Goal: Information Seeking & Learning: Check status

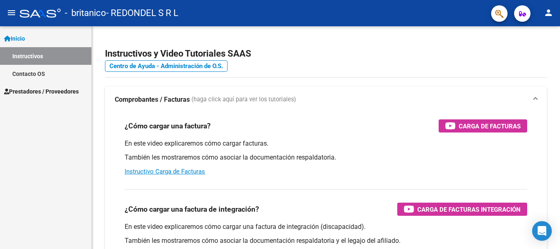
click at [18, 93] on span "Prestadores / Proveedores" at bounding box center [41, 91] width 75 height 9
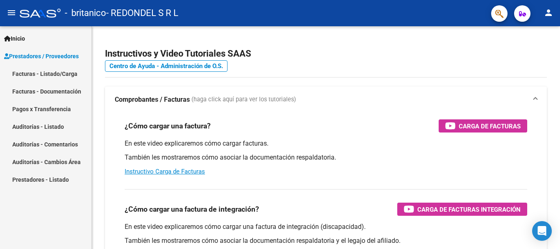
click at [55, 107] on link "Pagos x Transferencia" at bounding box center [45, 109] width 91 height 18
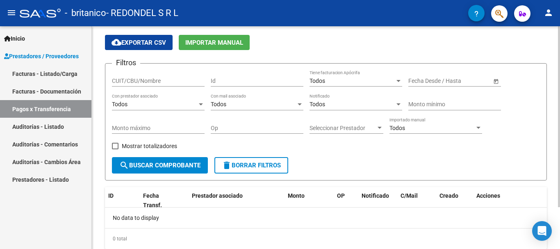
scroll to position [52, 0]
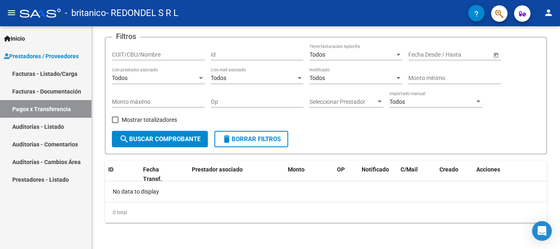
click at [57, 80] on link "Facturas - Listado/Carga" at bounding box center [45, 74] width 91 height 18
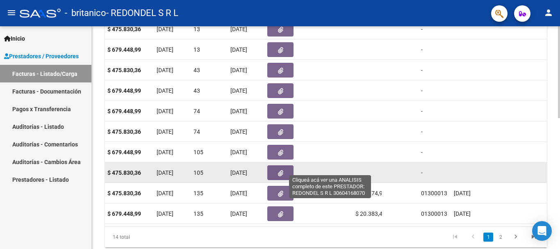
scroll to position [0, 395]
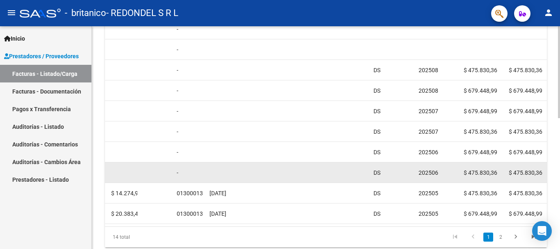
drag, startPoint x: 347, startPoint y: 173, endPoint x: 375, endPoint y: 177, distance: 27.7
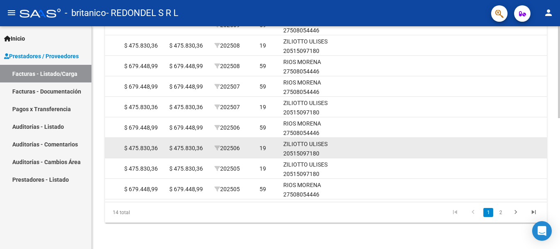
scroll to position [0, 960]
drag, startPoint x: 197, startPoint y: 150, endPoint x: 149, endPoint y: 146, distance: 47.8
click at [149, 146] on div "$ 475.830,36" at bounding box center [142, 148] width 39 height 9
drag, startPoint x: 145, startPoint y: 146, endPoint x: 131, endPoint y: 143, distance: 14.2
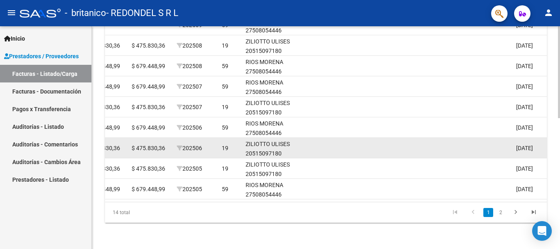
scroll to position [0, 1287]
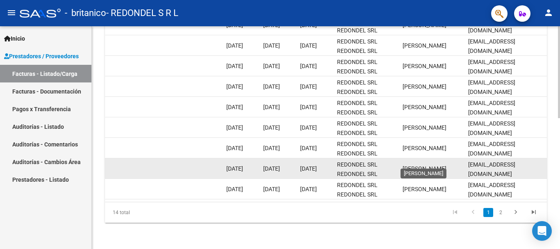
drag, startPoint x: 417, startPoint y: 164, endPoint x: 425, endPoint y: 162, distance: 7.7
click at [419, 165] on span "[PERSON_NAME]" at bounding box center [425, 168] width 44 height 7
click at [426, 165] on span "[PERSON_NAME]" at bounding box center [425, 168] width 44 height 7
drag, startPoint x: 440, startPoint y: 162, endPoint x: 403, endPoint y: 161, distance: 36.9
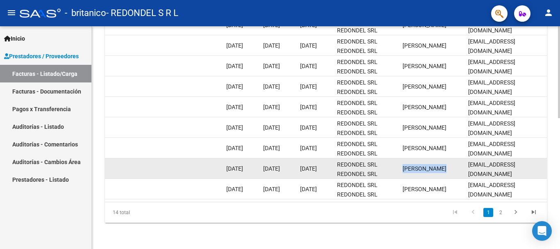
click at [403, 165] on span "[PERSON_NAME]" at bounding box center [425, 168] width 44 height 7
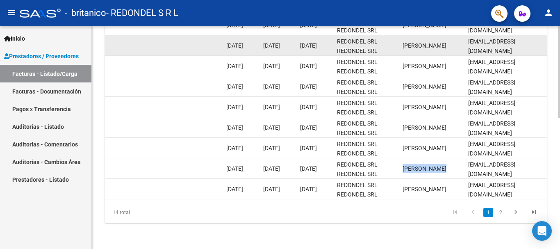
copy span "[PERSON_NAME]"
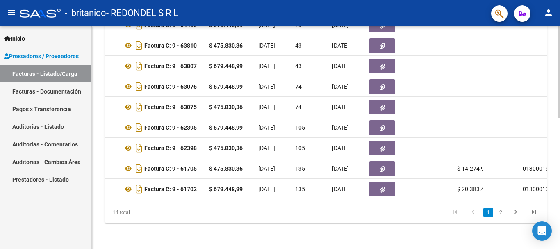
scroll to position [0, 254]
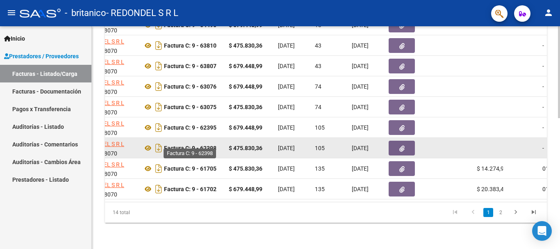
drag, startPoint x: 201, startPoint y: 144, endPoint x: 217, endPoint y: 142, distance: 16.9
click at [217, 145] on strong "Factura C: 9 - 62398" at bounding box center [190, 148] width 52 height 7
copy strong "62398"
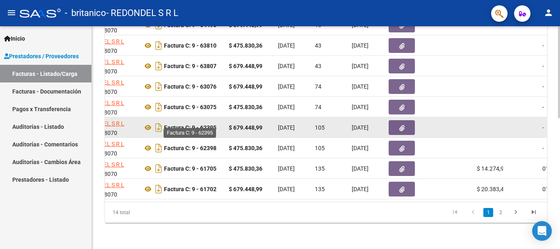
drag, startPoint x: 201, startPoint y: 123, endPoint x: 217, endPoint y: 125, distance: 15.7
click at [217, 125] on strong "Factura C: 9 - 62395" at bounding box center [190, 127] width 52 height 7
copy strong "62395"
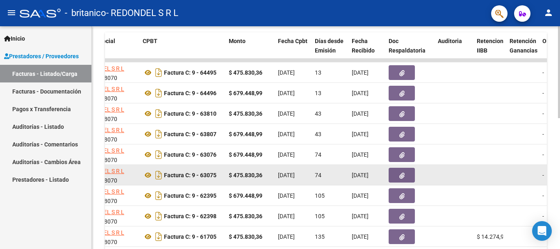
scroll to position [236, 0]
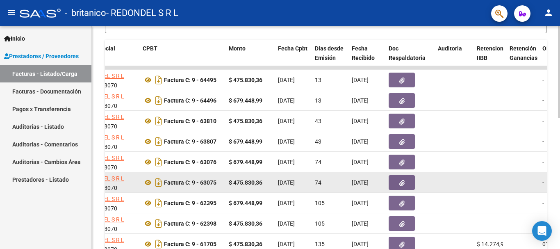
drag, startPoint x: 201, startPoint y: 182, endPoint x: 219, endPoint y: 182, distance: 18.0
click at [219, 182] on div "Factura C: 9 - 63075" at bounding box center [183, 182] width 80 height 13
copy strong "63075"
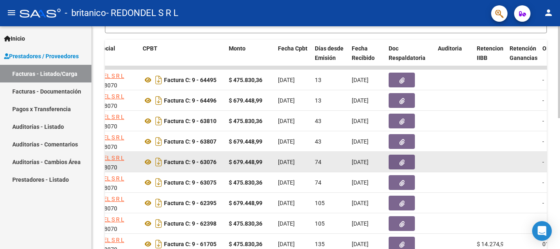
drag, startPoint x: 202, startPoint y: 162, endPoint x: 219, endPoint y: 160, distance: 16.9
click at [219, 160] on div "Factura C: 9 - 63076" at bounding box center [183, 161] width 80 height 13
copy strong "63076"
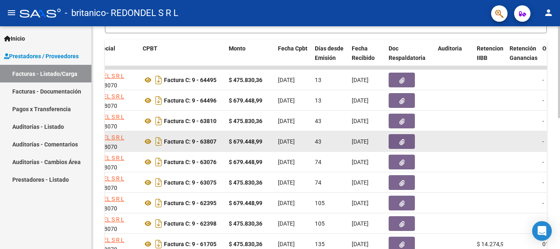
drag, startPoint x: 201, startPoint y: 142, endPoint x: 218, endPoint y: 141, distance: 16.8
click at [218, 141] on div "Factura C: 9 - 63807" at bounding box center [183, 141] width 80 height 13
copy strong "63807"
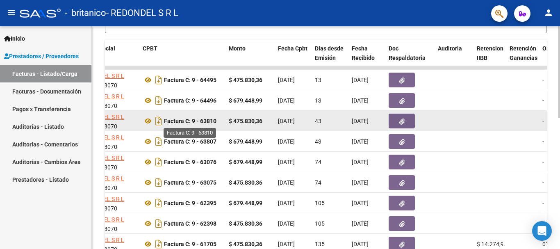
drag, startPoint x: 201, startPoint y: 120, endPoint x: 217, endPoint y: 122, distance: 15.7
click at [217, 122] on strong "Factura C: 9 - 63810" at bounding box center [190, 121] width 52 height 7
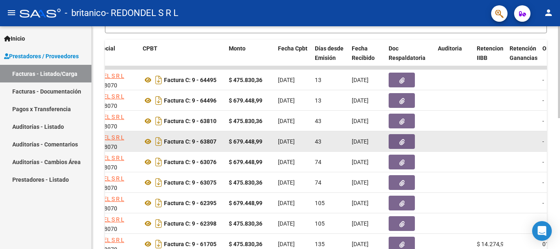
copy strong "63810"
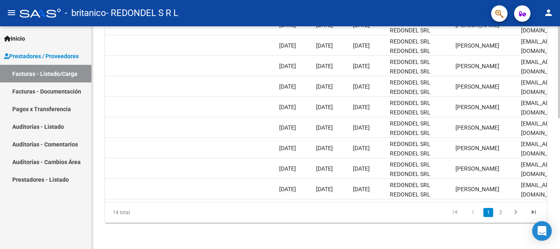
scroll to position [0, 1250]
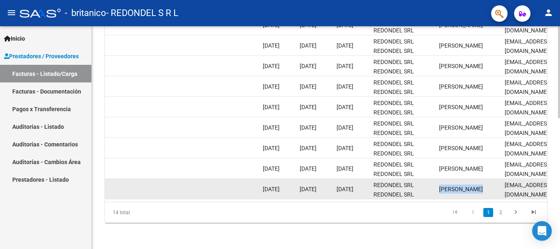
drag, startPoint x: 439, startPoint y: 183, endPoint x: 480, endPoint y: 185, distance: 41.1
click at [480, 185] on div "[PERSON_NAME]" at bounding box center [468, 189] width 59 height 9
copy span "[PERSON_NAME]"
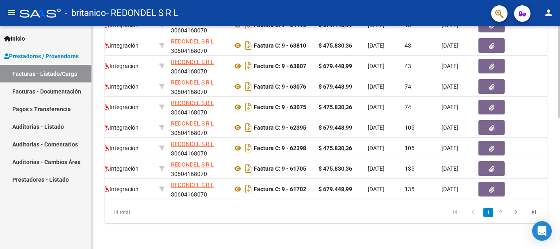
scroll to position [0, 0]
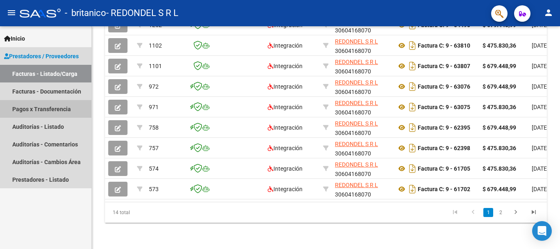
click at [59, 110] on link "Pagos x Transferencia" at bounding box center [45, 109] width 91 height 18
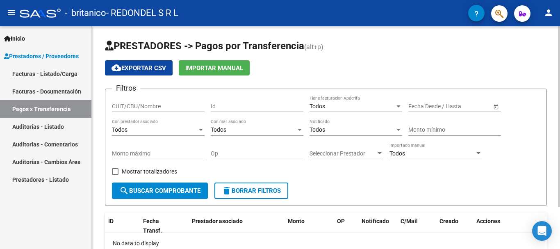
scroll to position [41, 0]
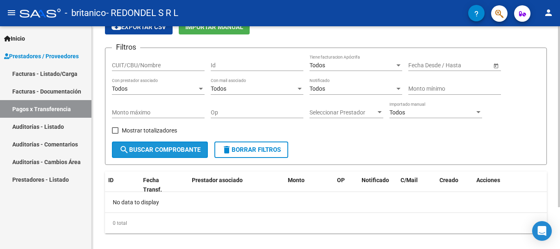
click at [185, 154] on button "search Buscar Comprobante" at bounding box center [160, 149] width 96 height 16
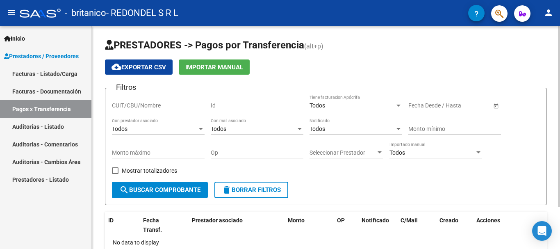
scroll to position [0, 0]
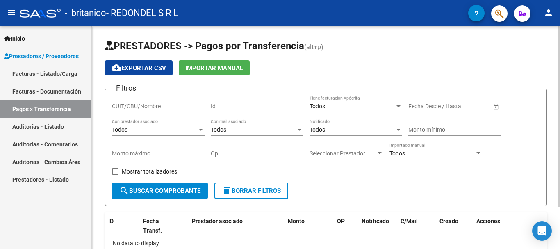
click at [202, 130] on div at bounding box center [201, 130] width 4 height 2
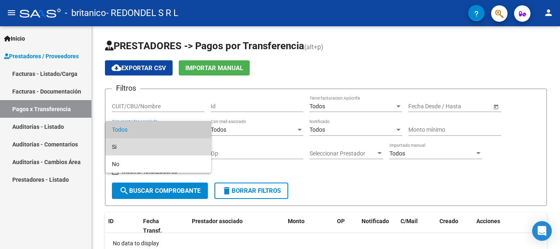
click at [148, 148] on span "Si" at bounding box center [158, 146] width 93 height 17
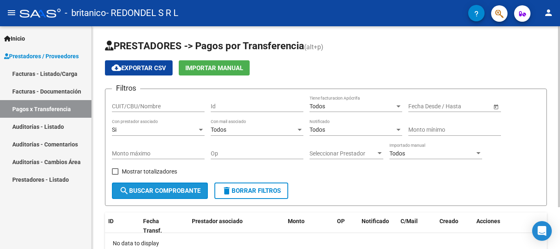
click at [175, 191] on span "search Buscar Comprobante" at bounding box center [159, 190] width 81 height 7
click at [204, 126] on div "Si Con prestador asociado" at bounding box center [158, 127] width 93 height 16
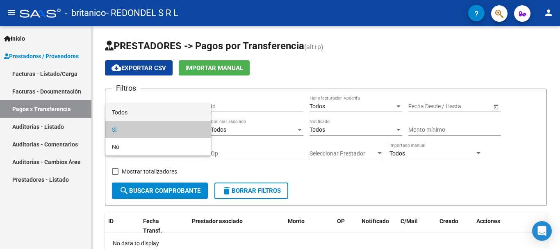
click at [117, 116] on span "Todos" at bounding box center [158, 112] width 93 height 17
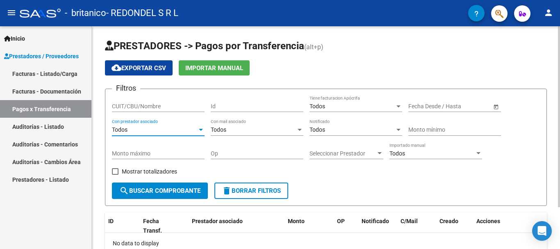
click at [221, 168] on div "Filtros CUIT/CBU/Nombre Id Todos Tiene facturacion Apócrifa Fecha inicio – Fech…" at bounding box center [326, 139] width 428 height 87
click at [246, 154] on input "Op" at bounding box center [257, 153] width 93 height 7
click at [259, 167] on div "Filtros CUIT/CBU/Nombre Id Todos Tiene facturacion Apócrifa Fecha inicio – Fech…" at bounding box center [326, 139] width 428 height 87
click at [497, 107] on span "Open calendar" at bounding box center [496, 107] width 20 height 20
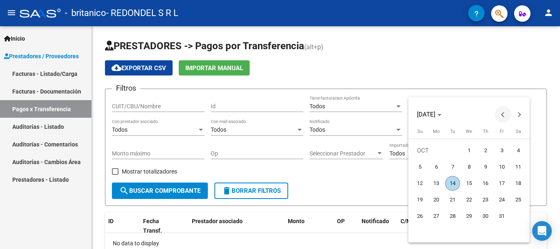
click at [496, 113] on span "Previous month" at bounding box center [503, 114] width 16 height 16
click at [450, 165] on span "1" at bounding box center [452, 167] width 15 height 15
click at [339, 185] on div at bounding box center [280, 124] width 560 height 249
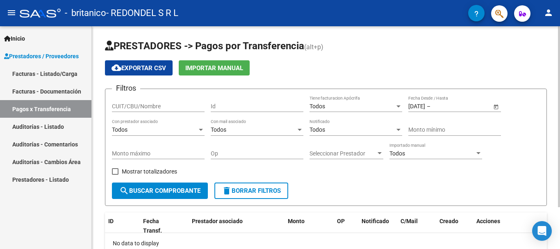
click at [434, 151] on div "Todos" at bounding box center [432, 153] width 85 height 7
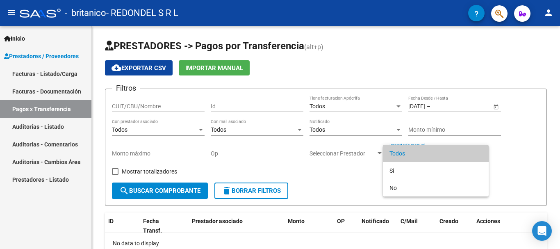
click at [344, 172] on div at bounding box center [280, 124] width 560 height 249
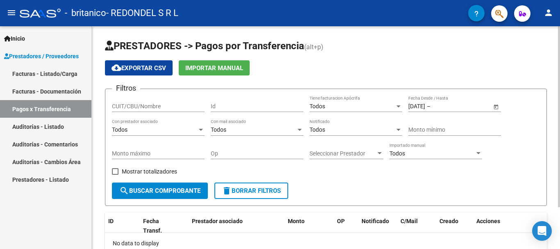
click at [172, 187] on span "search Buscar Comprobante" at bounding box center [159, 190] width 81 height 7
click at [495, 107] on span "Open calendar" at bounding box center [496, 107] width 20 height 20
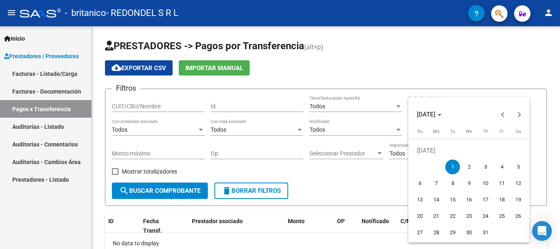
drag, startPoint x: 378, startPoint y: 165, endPoint x: 411, endPoint y: 152, distance: 35.9
click at [378, 166] on div at bounding box center [280, 124] width 560 height 249
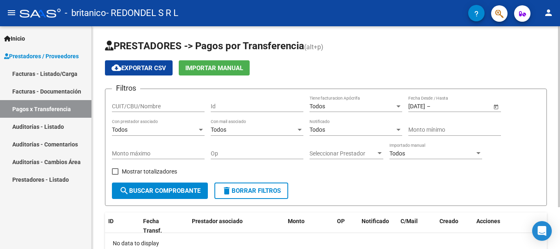
click at [497, 109] on span "Open calendar" at bounding box center [496, 107] width 20 height 20
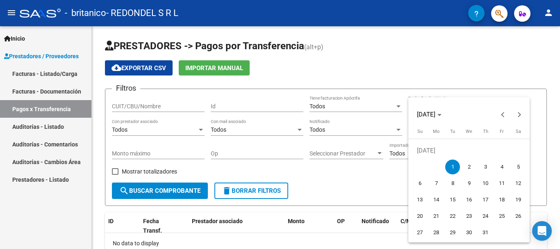
click at [376, 182] on div at bounding box center [280, 124] width 560 height 249
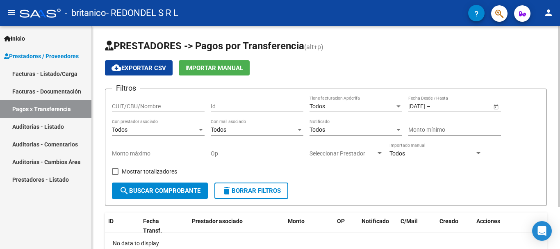
click at [432, 111] on div "[DATE] [DATE] – Fecha fin Fecha Desde / Hasta" at bounding box center [449, 104] width 83 height 16
click at [425, 108] on input "[DATE]" at bounding box center [416, 106] width 17 height 7
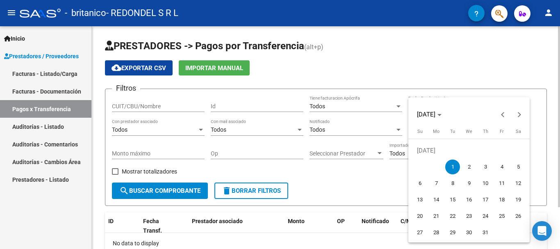
click at [433, 108] on span "Choose month and year" at bounding box center [429, 115] width 31 height 20
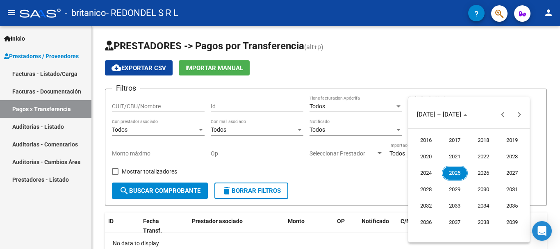
click at [353, 183] on div at bounding box center [280, 124] width 560 height 249
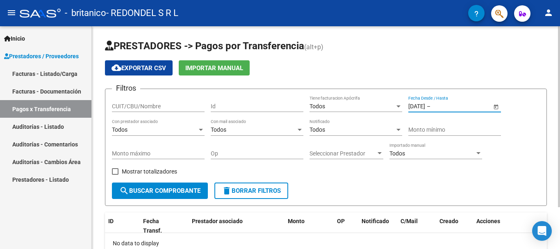
drag, startPoint x: 452, startPoint y: 105, endPoint x: 383, endPoint y: 109, distance: 69.5
click at [383, 109] on div "Filtros CUIT/CBU/Nombre Id Todos Tiene facturacion Apócrifa [DATE] [DATE] – Fec…" at bounding box center [326, 139] width 428 height 87
type input "2"
click at [438, 183] on form "Filtros CUIT/CBU/Nombre Id Todos Tiene facturacion Apócrifa Fecha inicio – Fech…" at bounding box center [326, 147] width 442 height 117
click at [256, 243] on div "No data to display" at bounding box center [326, 243] width 442 height 21
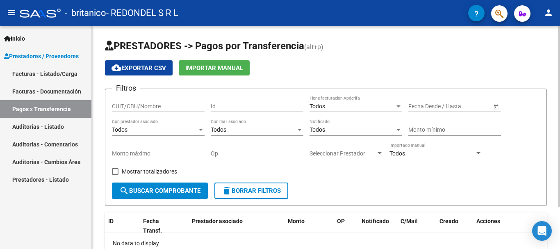
click at [450, 194] on form "Filtros CUIT/CBU/Nombre Id Todos Tiene facturacion Apócrifa Fecha inicio – Fech…" at bounding box center [326, 147] width 442 height 117
